Goal: Task Accomplishment & Management: Use online tool/utility

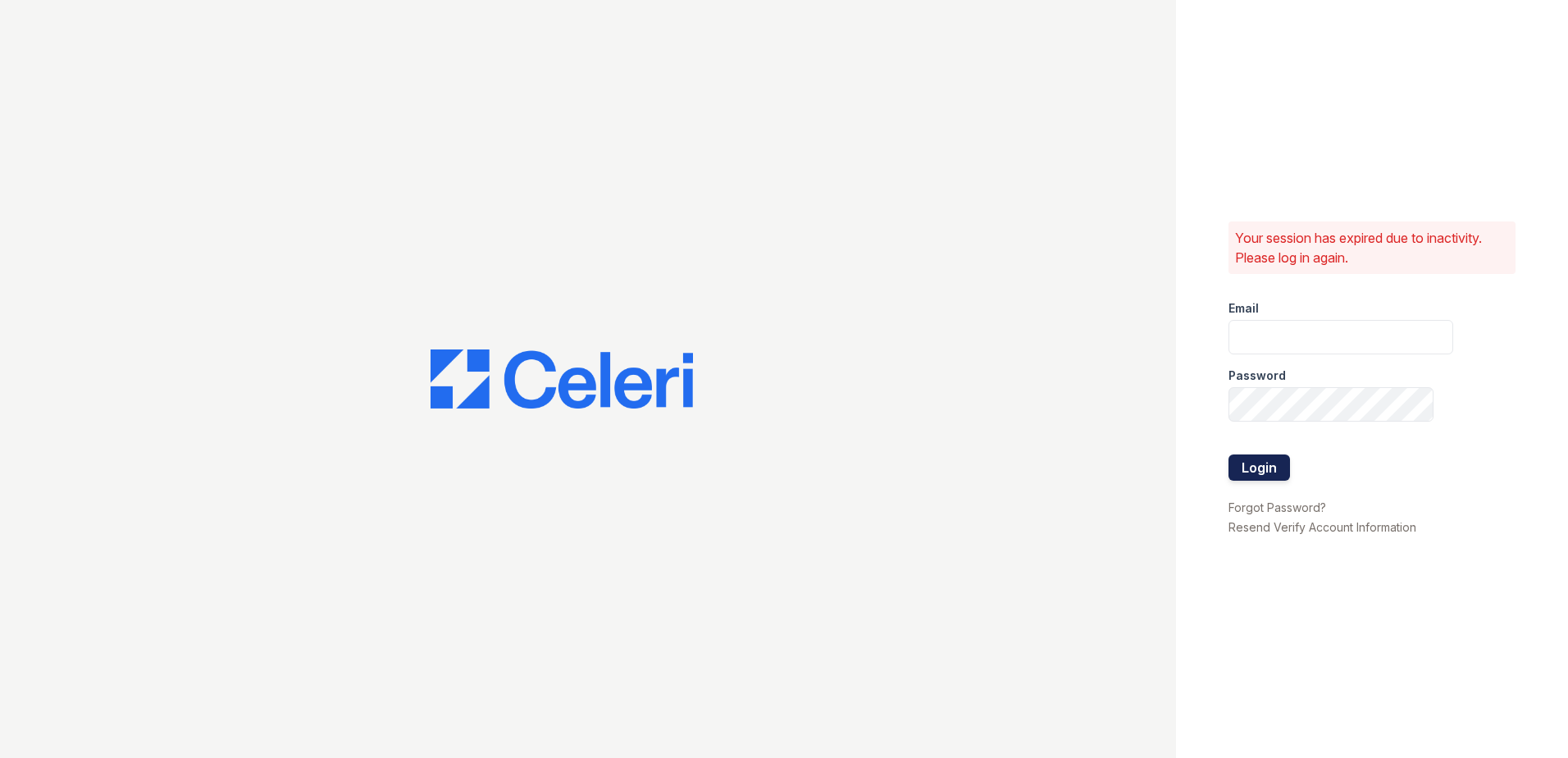
type input "erika.torres@trinity-pm.com"
click at [1267, 458] on button "Login" at bounding box center [1259, 467] width 61 height 27
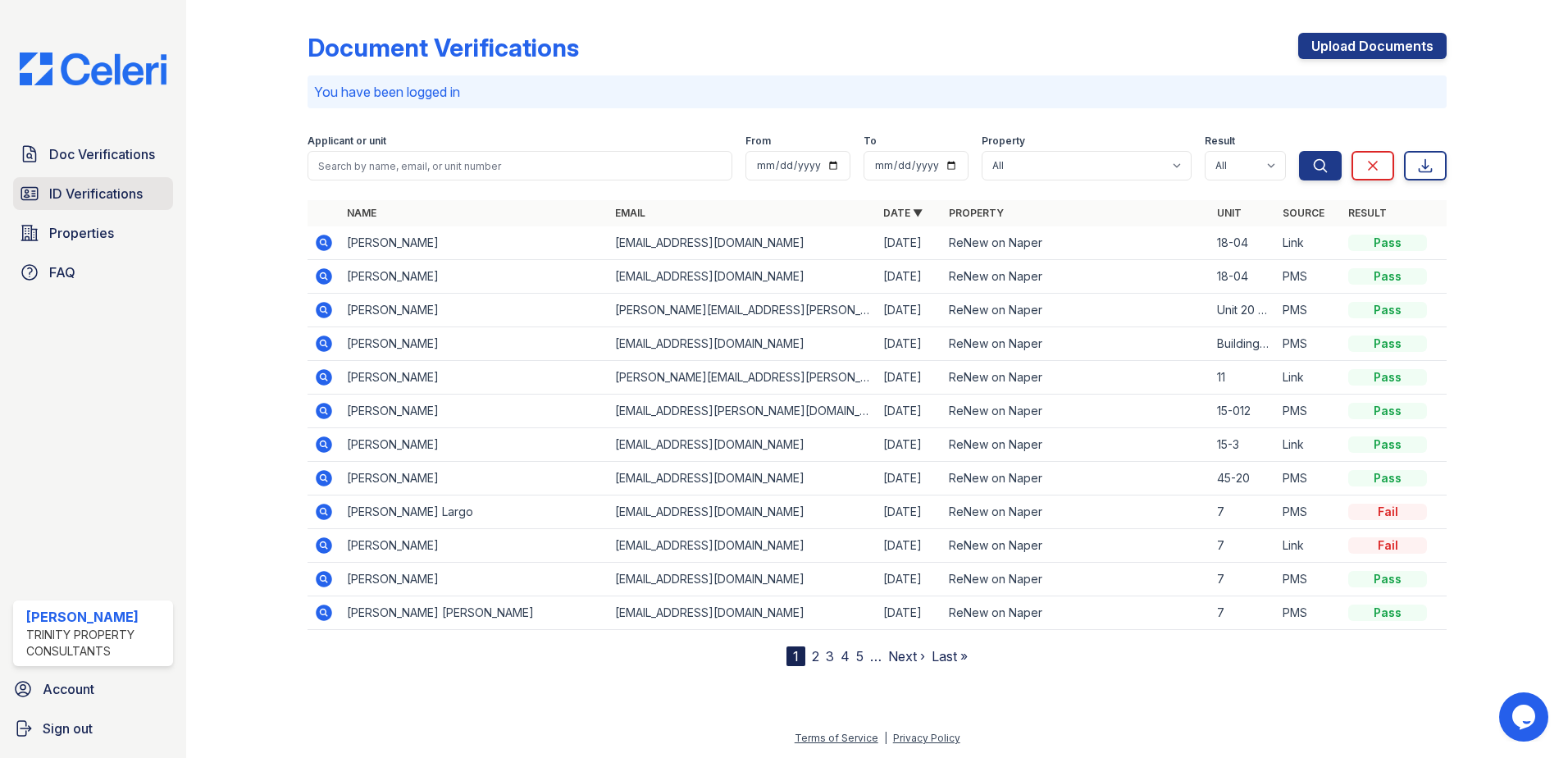
click at [92, 203] on span "ID Verifications" at bounding box center [96, 193] width 93 height 19
